Goal: Transaction & Acquisition: Download file/media

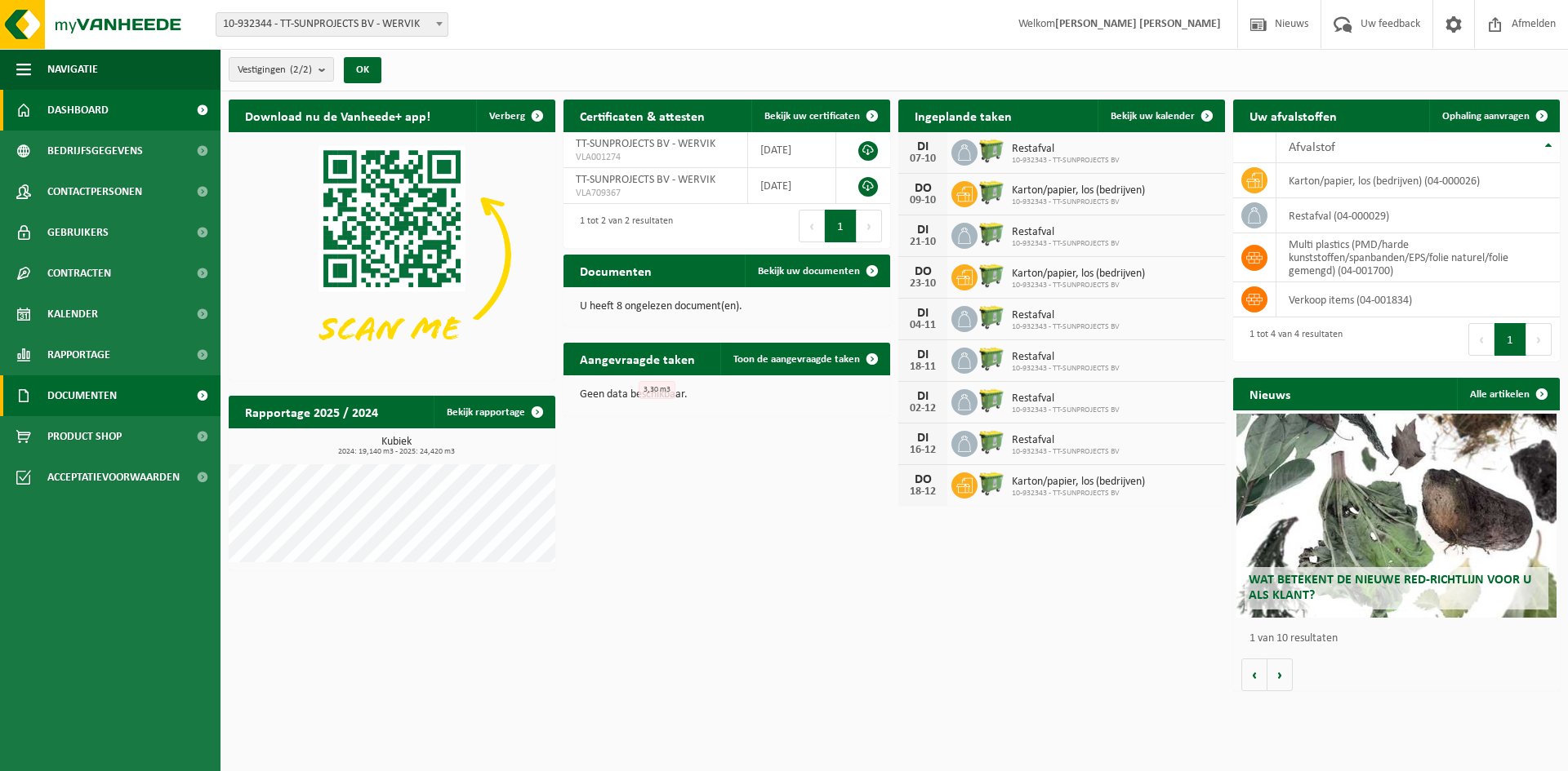
click at [122, 394] on link "Documenten" at bounding box center [110, 396] width 221 height 41
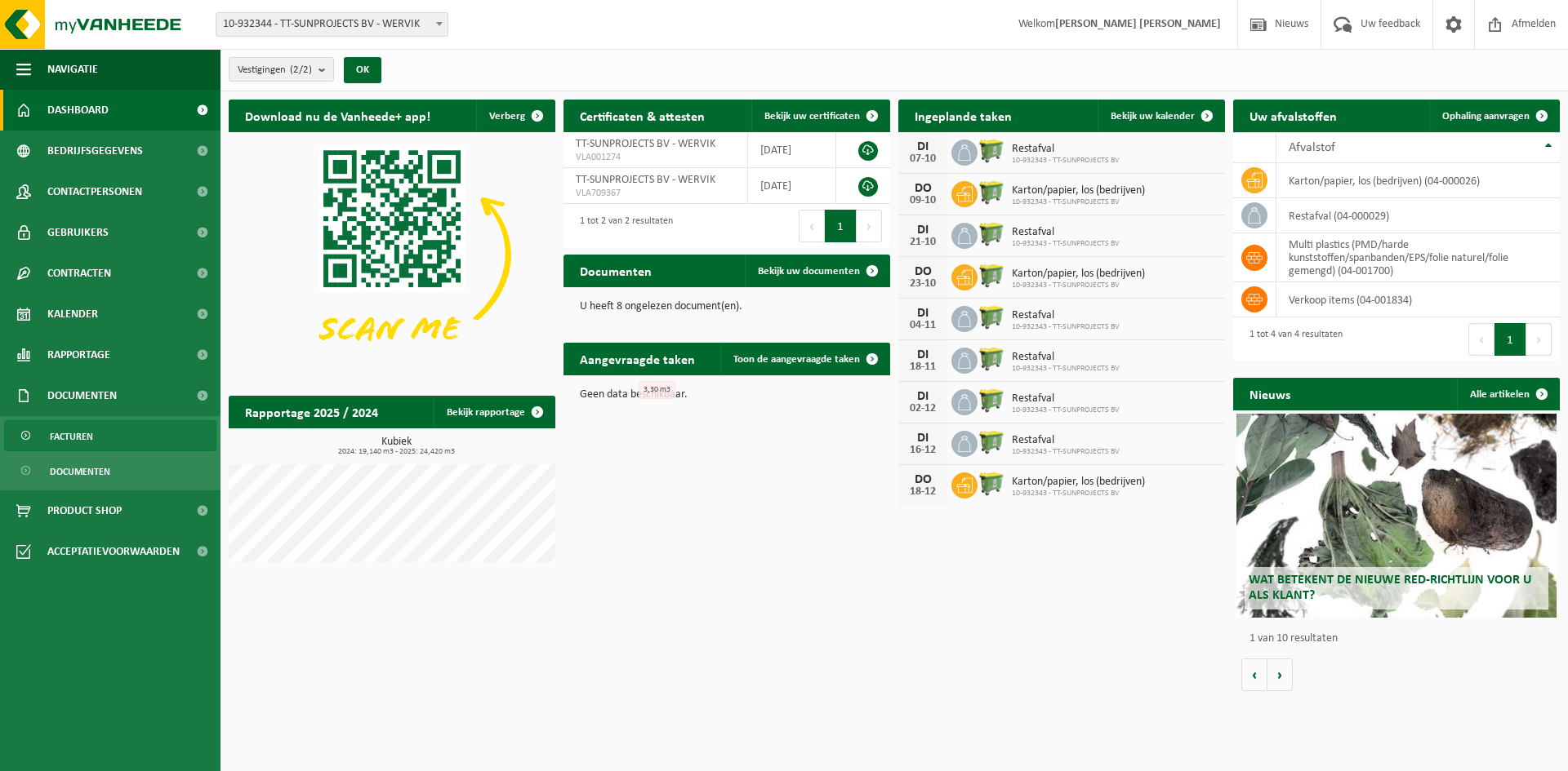
click at [112, 433] on link "Facturen" at bounding box center [110, 436] width 213 height 31
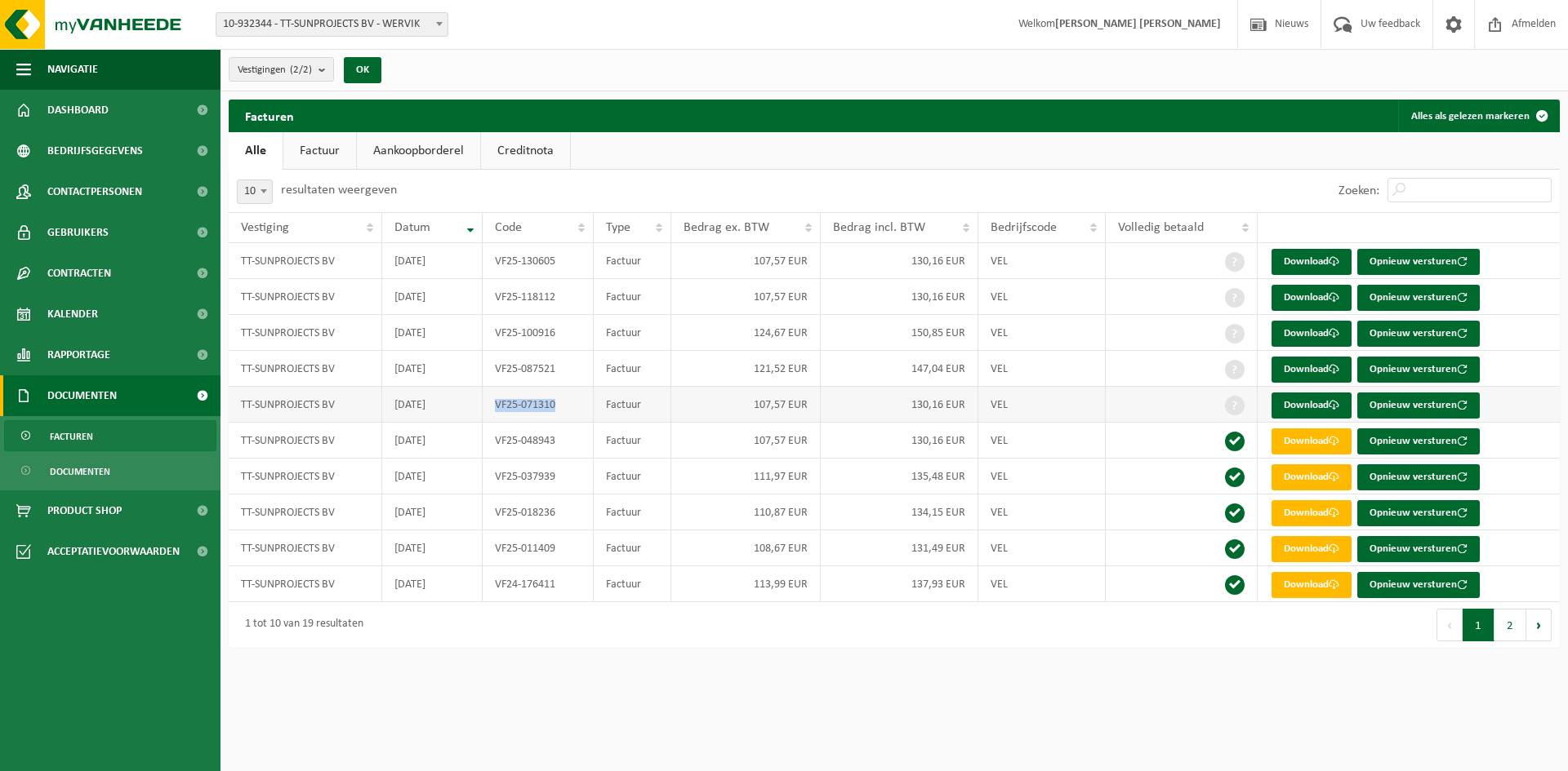
drag, startPoint x: 494, startPoint y: 409, endPoint x: 570, endPoint y: 400, distance: 76.5
click at [570, 400] on td "VF25-071310" at bounding box center [538, 405] width 111 height 36
drag, startPoint x: 537, startPoint y: 510, endPoint x: 557, endPoint y: 508, distance: 20.1
click at [557, 508] on td "VF25-018236" at bounding box center [538, 513] width 111 height 36
drag, startPoint x: 899, startPoint y: 514, endPoint x: 1003, endPoint y: 515, distance: 104.0
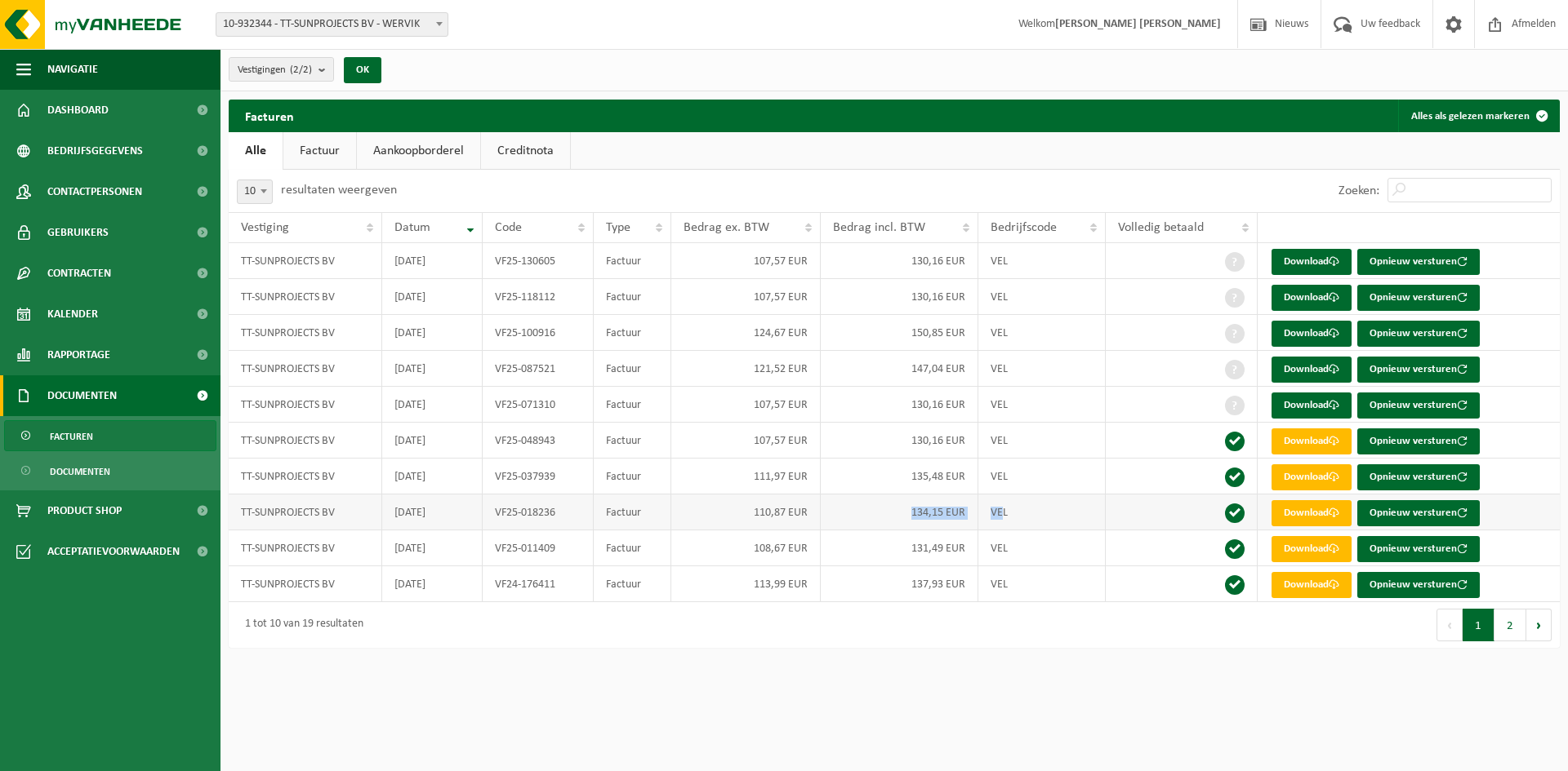
click at [1002, 515] on tr "TT-SUNPROJECTS BV [DATE] VF25-018236 Factuur 110,87 EUR 134,15 EUR VEL Download…" at bounding box center [894, 513] width 1331 height 36
click at [1108, 507] on td at bounding box center [1181, 513] width 152 height 36
click at [1308, 405] on link "Download" at bounding box center [1311, 405] width 80 height 26
click at [1298, 403] on link "Download" at bounding box center [1311, 405] width 80 height 26
click at [1306, 370] on link "Download" at bounding box center [1311, 369] width 80 height 26
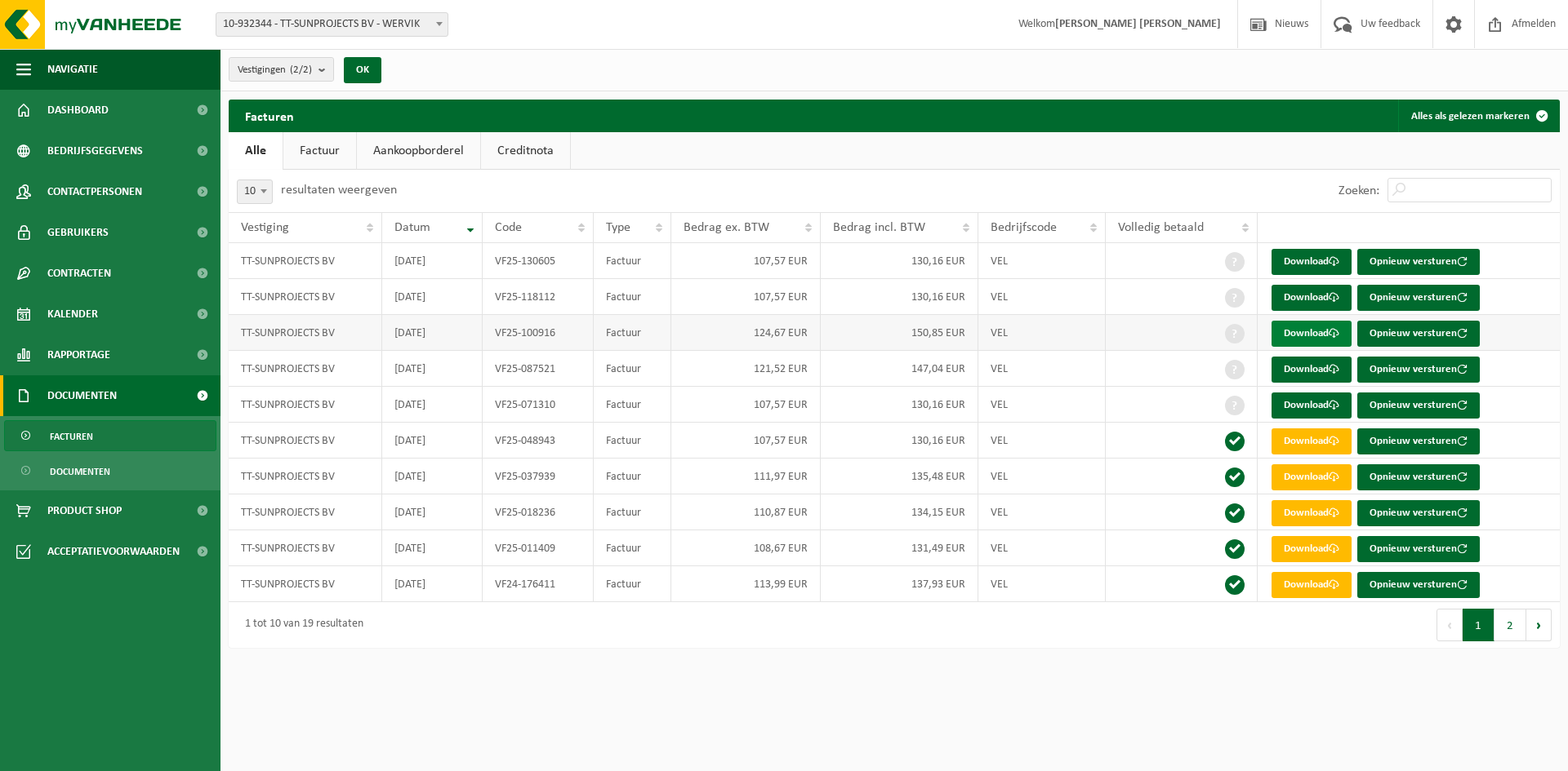
click at [1311, 333] on link "Download" at bounding box center [1311, 334] width 80 height 26
click at [1311, 291] on link "Download" at bounding box center [1311, 298] width 80 height 26
click at [1310, 263] on link "Download" at bounding box center [1311, 262] width 80 height 26
